Goal: Register for event/course

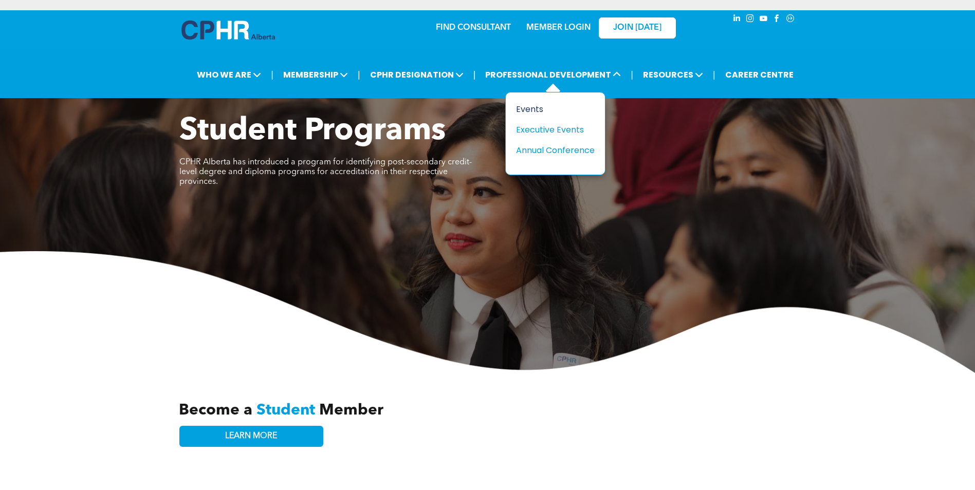
click at [535, 106] on div "Events" at bounding box center [551, 109] width 71 height 13
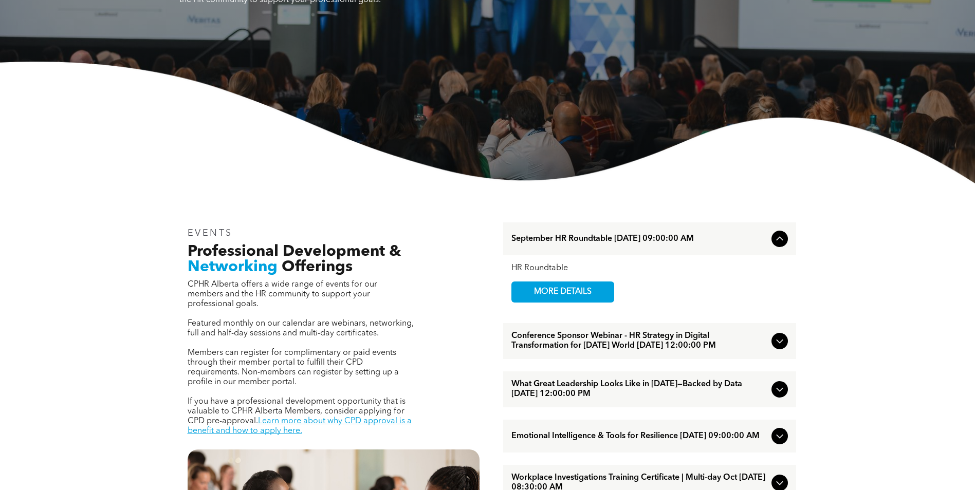
scroll to position [257, 0]
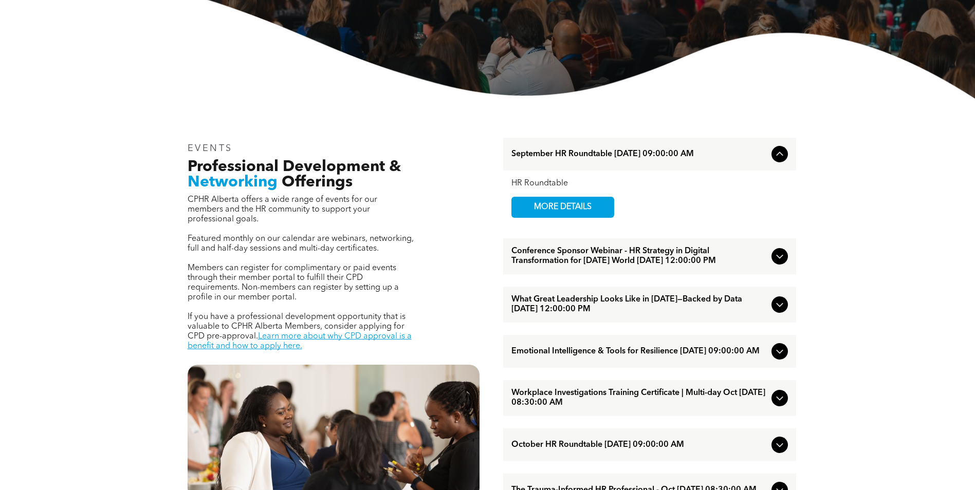
click at [773, 159] on div at bounding box center [779, 154] width 12 height 12
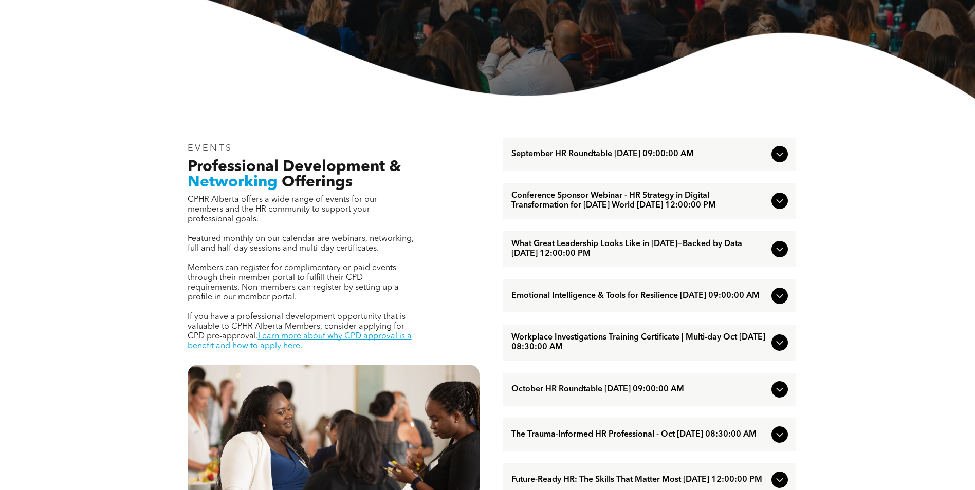
click at [776, 157] on icon at bounding box center [779, 154] width 12 height 12
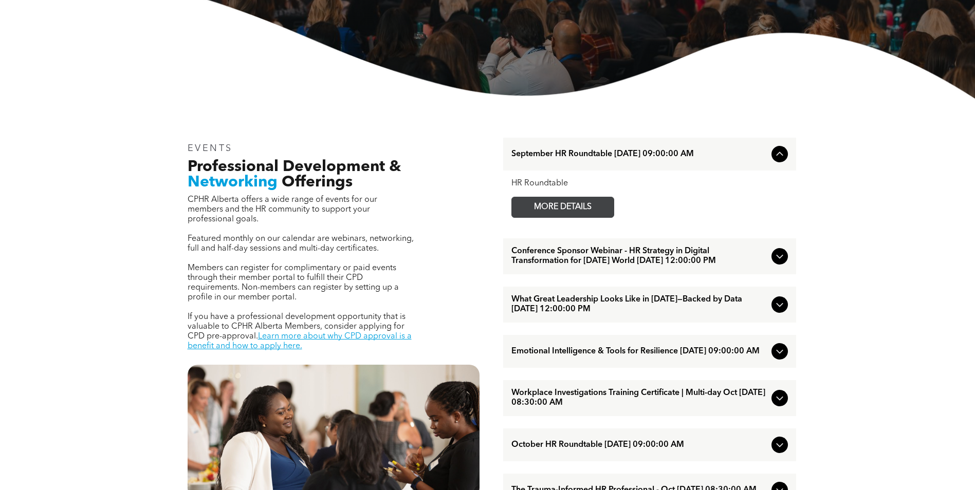
click at [550, 208] on span "MORE DETAILS" at bounding box center [562, 207] width 81 height 20
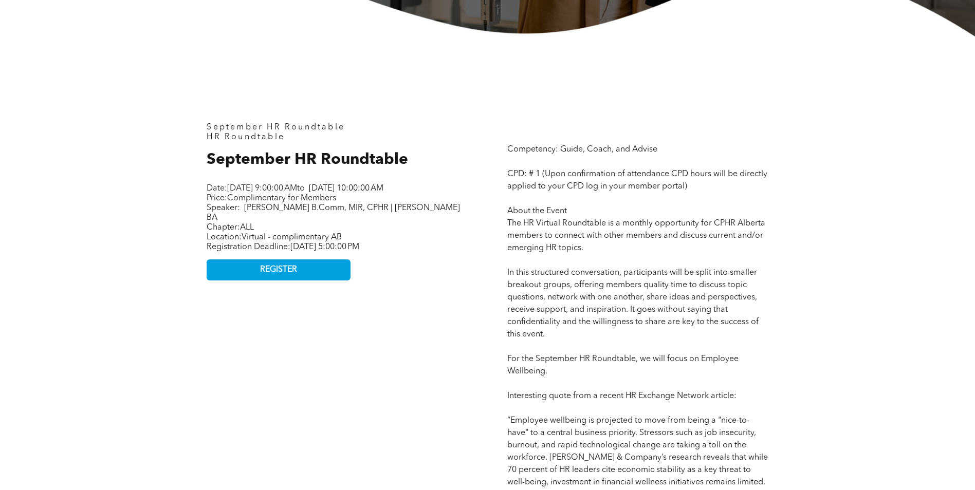
scroll to position [206, 0]
